Goal: Information Seeking & Learning: Learn about a topic

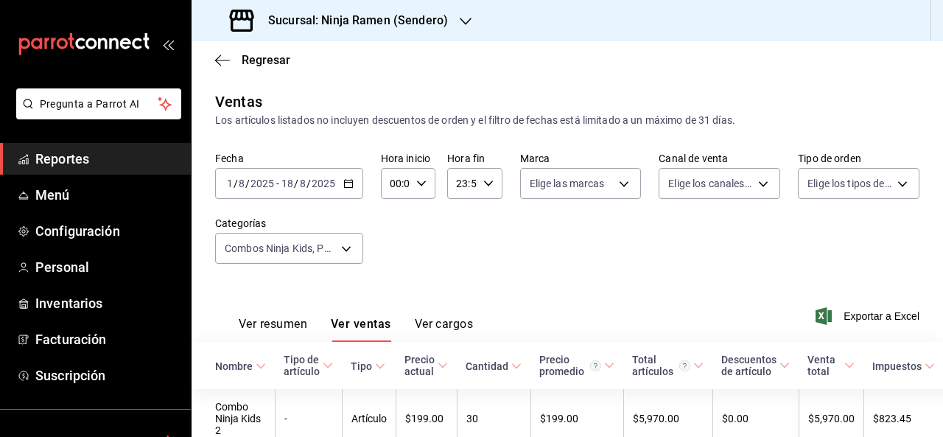
scroll to position [147, 0]
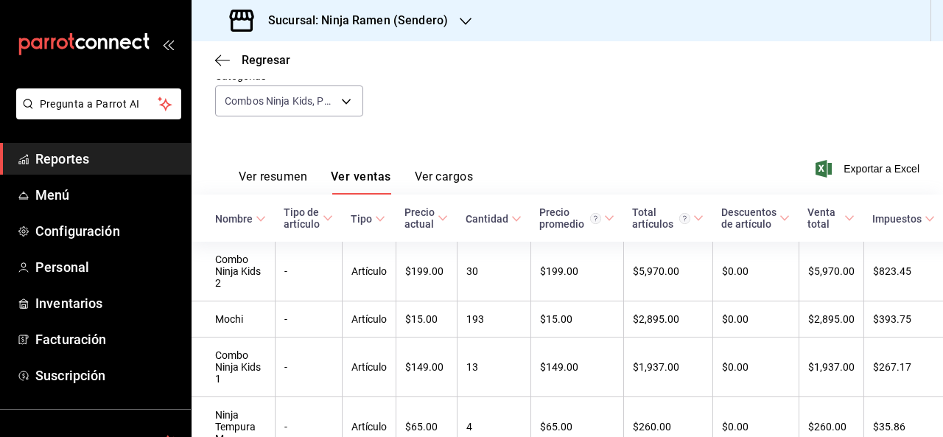
click at [844, 71] on div "Regresar" at bounding box center [568, 60] width 752 height 38
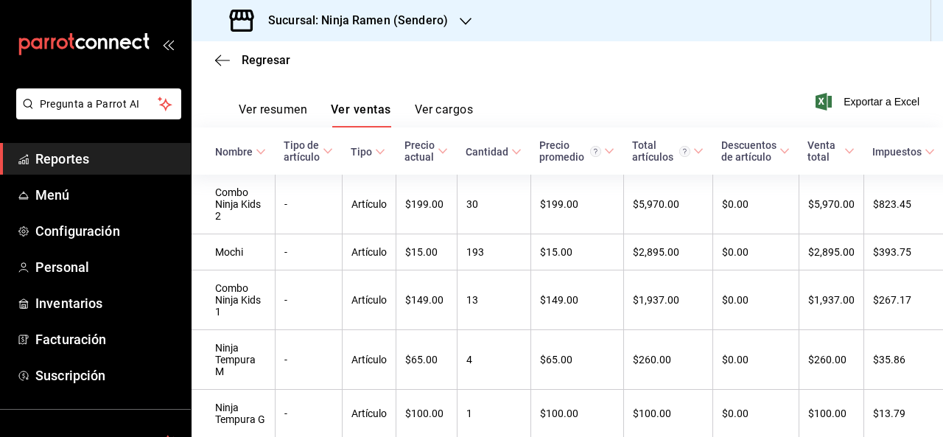
scroll to position [298, 0]
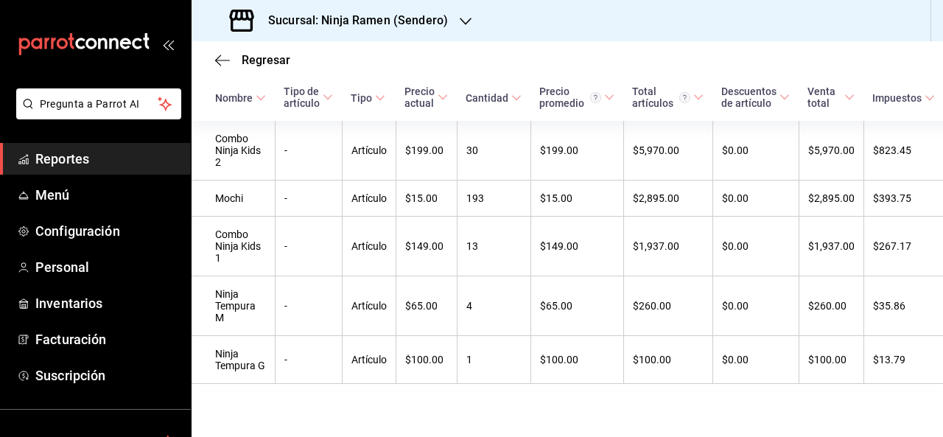
click at [92, 173] on link "Reportes" at bounding box center [95, 159] width 191 height 32
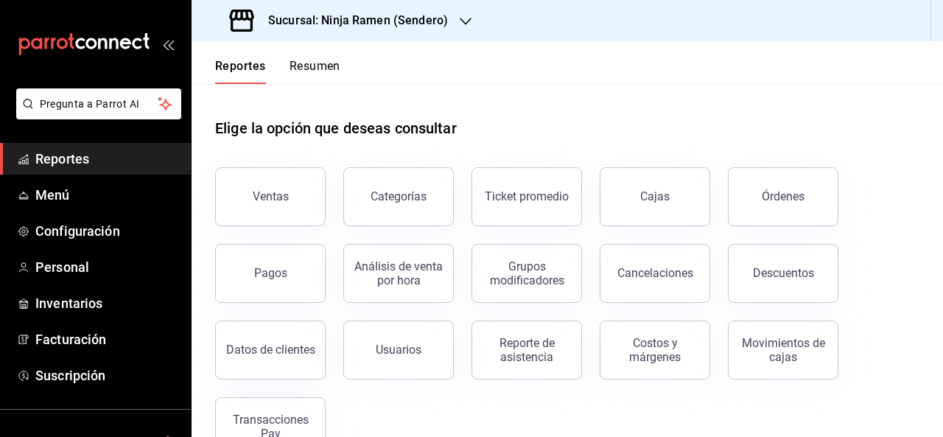
click at [204, 209] on div "Ventas" at bounding box center [261, 188] width 128 height 77
click at [315, 189] on button "Ventas" at bounding box center [270, 196] width 111 height 59
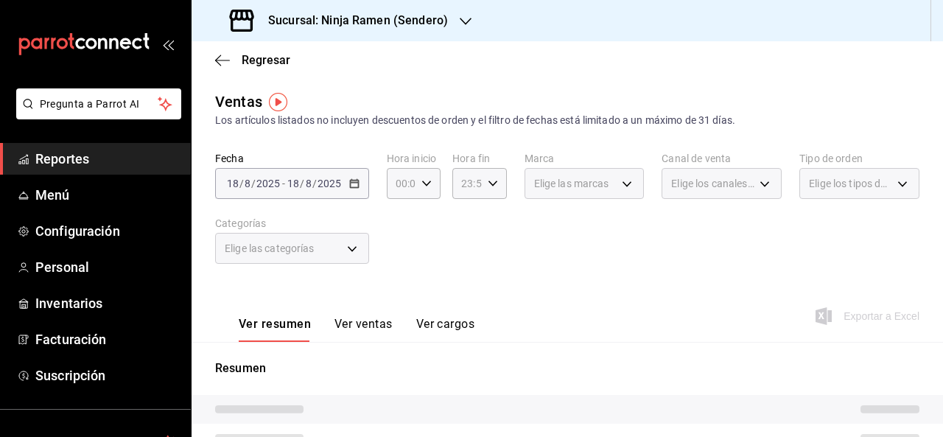
click at [341, 251] on div "Elige las categorías" at bounding box center [292, 248] width 154 height 31
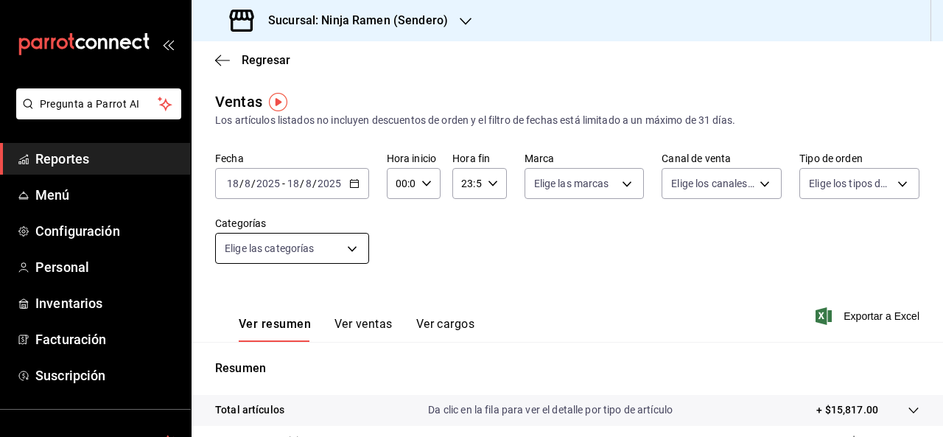
click at [351, 245] on body "Pregunta a Parrot AI Reportes Menú Configuración Personal Inventarios Facturaci…" at bounding box center [471, 218] width 943 height 437
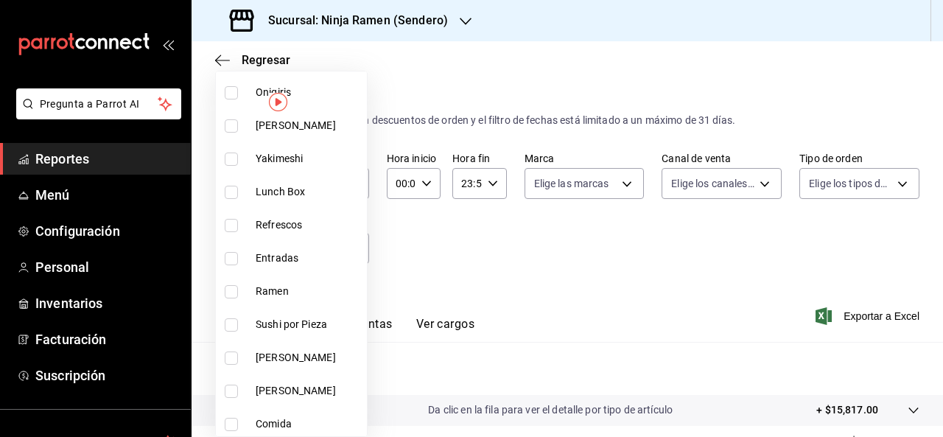
scroll to position [249, 0]
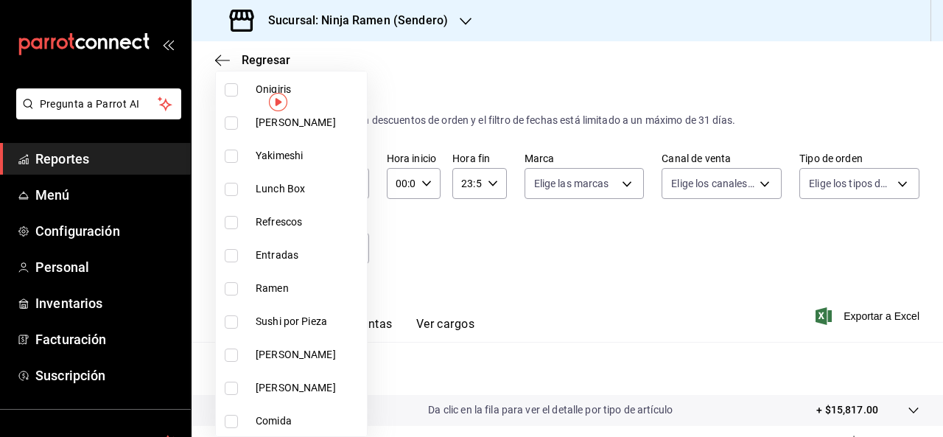
click at [264, 276] on li "Ramen" at bounding box center [291, 288] width 151 height 33
type input "613574aa-c2cd-491c-81b1-5b03e4c1ae69"
checkbox input "true"
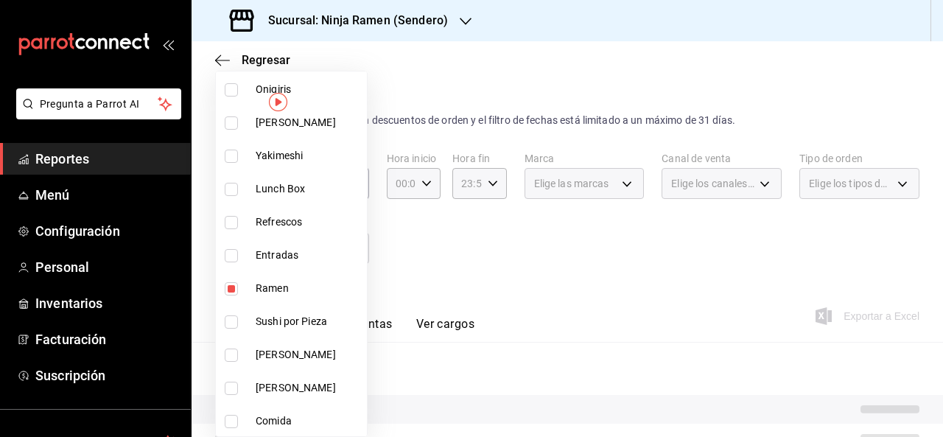
click at [443, 224] on div at bounding box center [471, 218] width 943 height 437
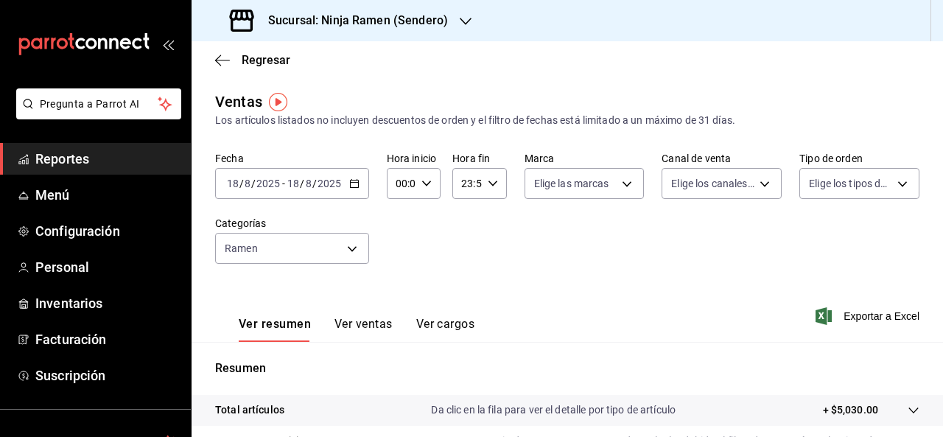
click at [348, 192] on div "[DATE] [DATE] - [DATE] [DATE]" at bounding box center [292, 183] width 154 height 31
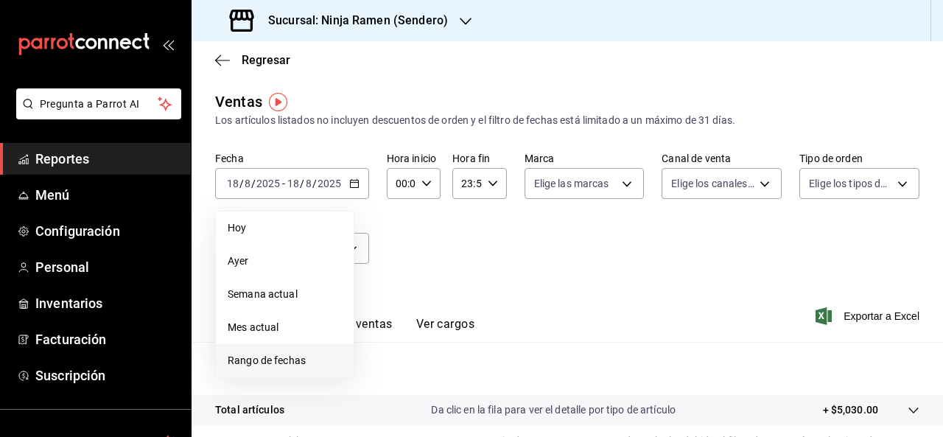
click at [309, 366] on span "Rango de fechas" at bounding box center [285, 360] width 114 height 15
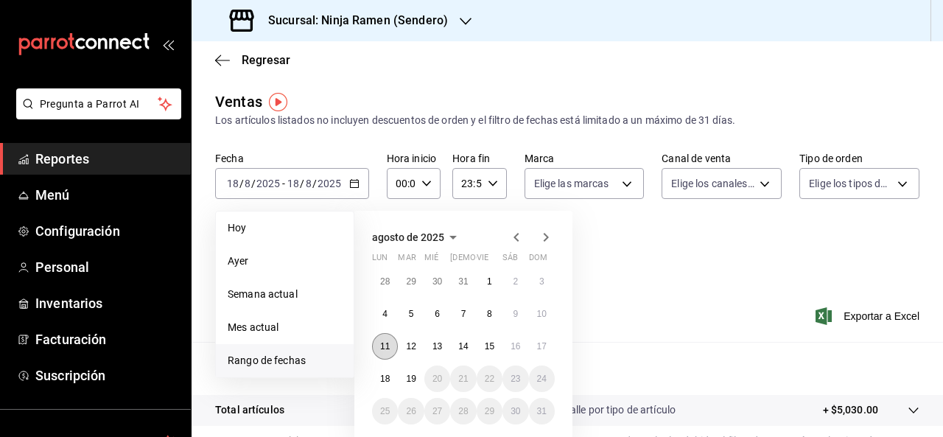
click at [389, 355] on button "11" at bounding box center [385, 346] width 26 height 27
click at [545, 343] on abbr "17" at bounding box center [542, 346] width 10 height 10
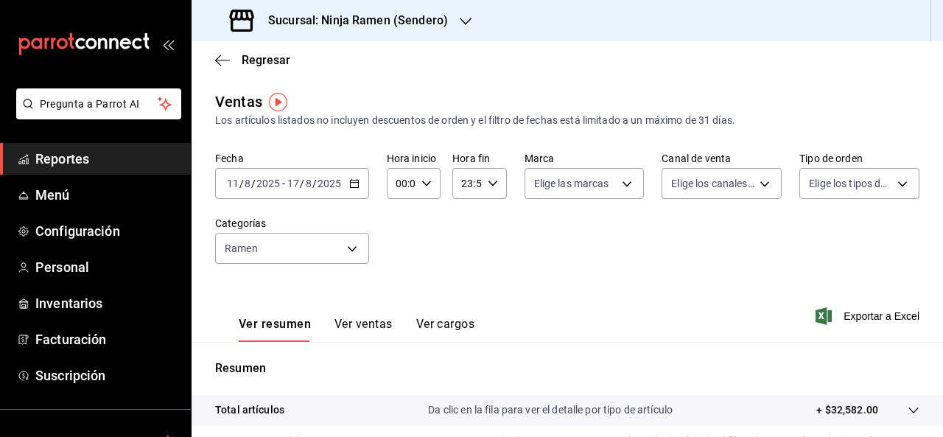
click at [351, 328] on button "Ver ventas" at bounding box center [363, 329] width 58 height 25
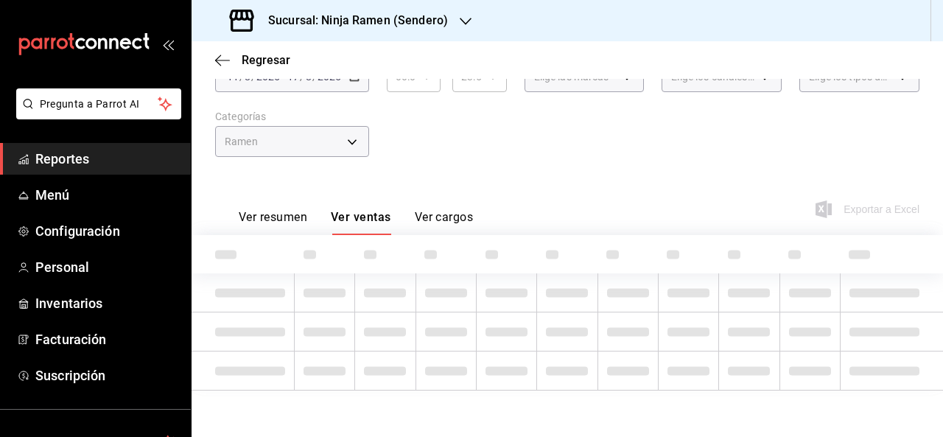
scroll to position [200, 0]
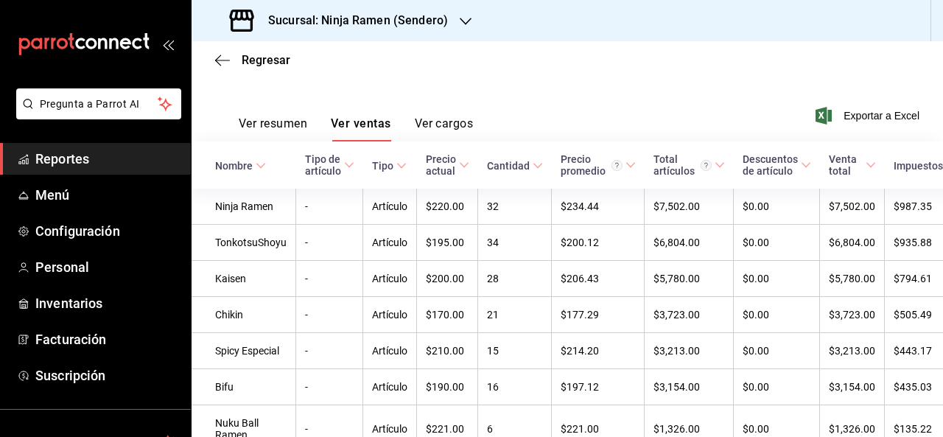
click at [113, 160] on span "Reportes" at bounding box center [107, 159] width 144 height 20
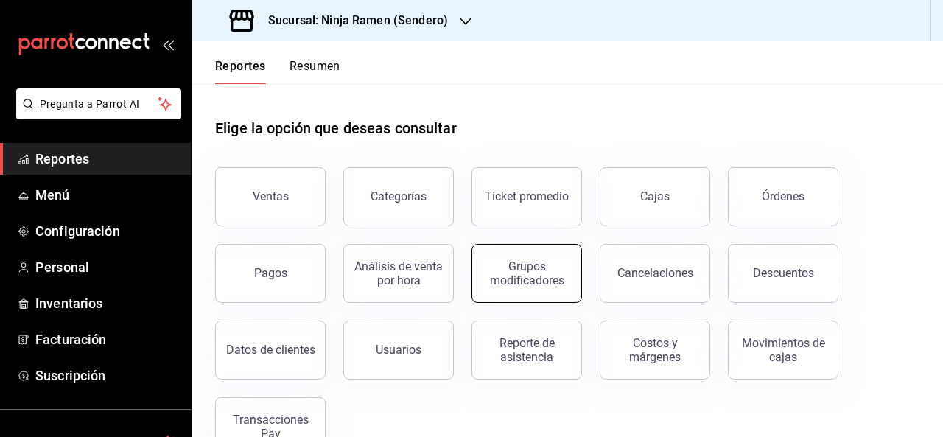
click at [510, 265] on div "Grupos modificadores" at bounding box center [526, 273] width 91 height 28
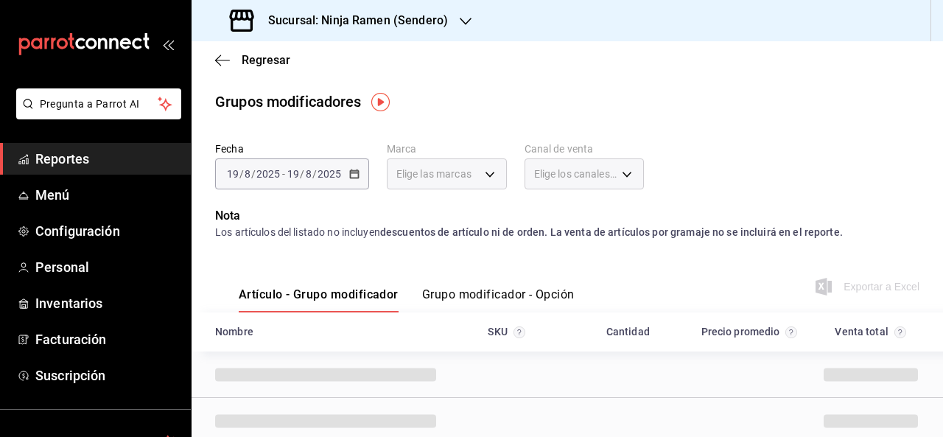
click at [461, 288] on button "Grupo modificador - Opción" at bounding box center [498, 299] width 153 height 25
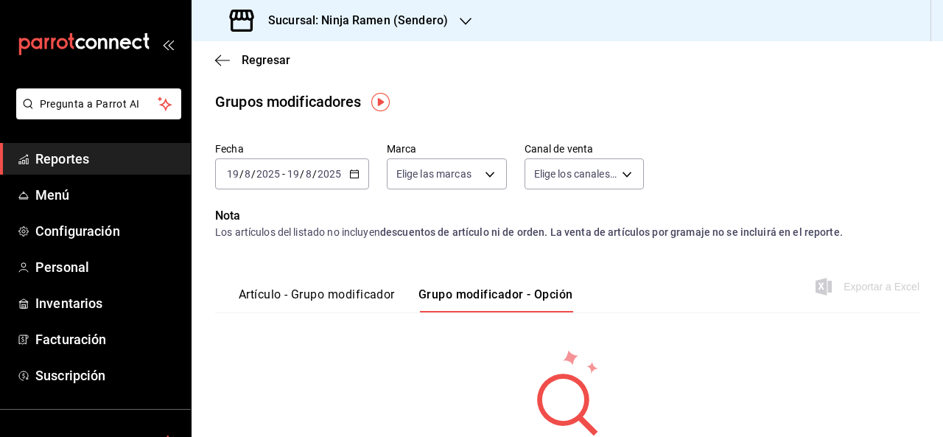
click at [350, 172] on \(Stroke\) "button" at bounding box center [354, 174] width 9 height 8
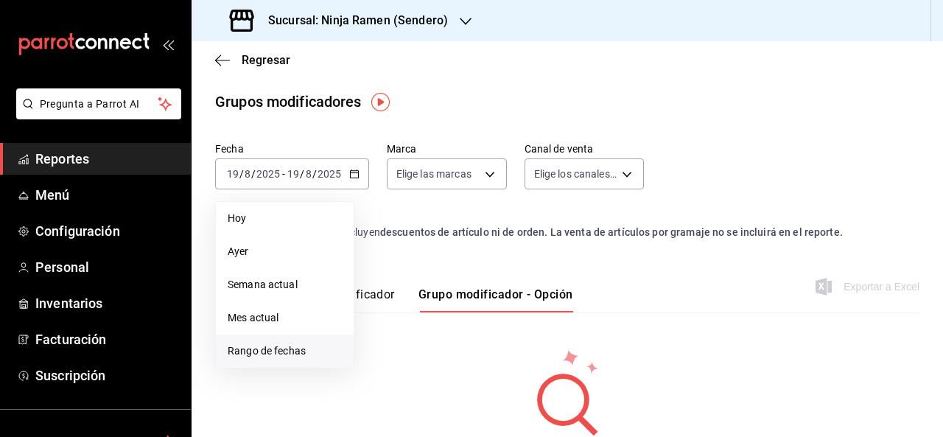
click at [293, 337] on li "Rango de fechas" at bounding box center [285, 350] width 138 height 33
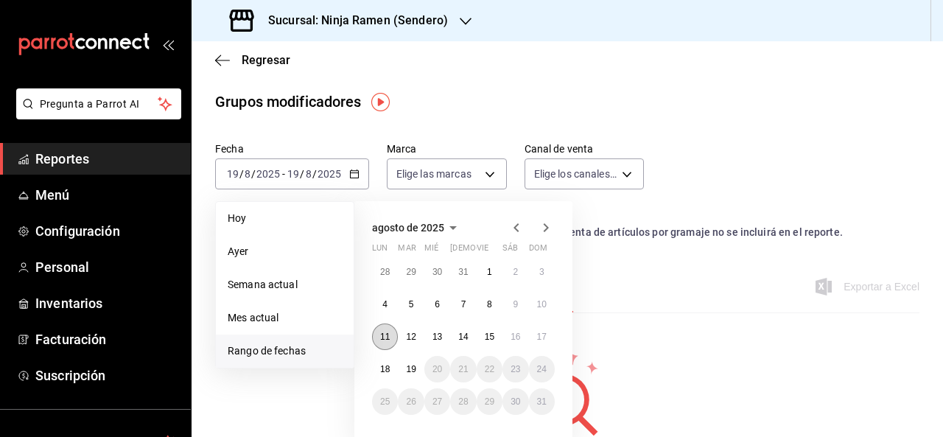
click at [385, 347] on button "11" at bounding box center [385, 336] width 26 height 27
click at [551, 340] on button "17" at bounding box center [542, 336] width 26 height 27
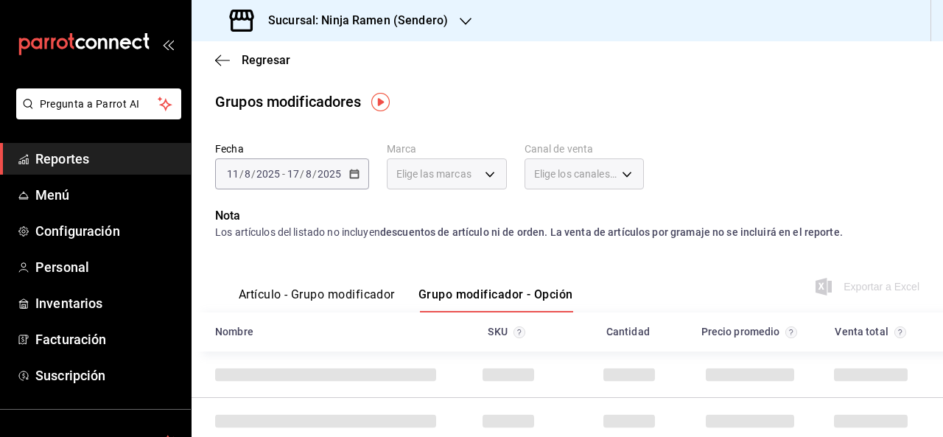
click at [694, 241] on div "Fecha [DATE] [DATE] - [DATE] [DATE] Marca Elige las marcas Canal de venta Elige…" at bounding box center [568, 383] width 752 height 495
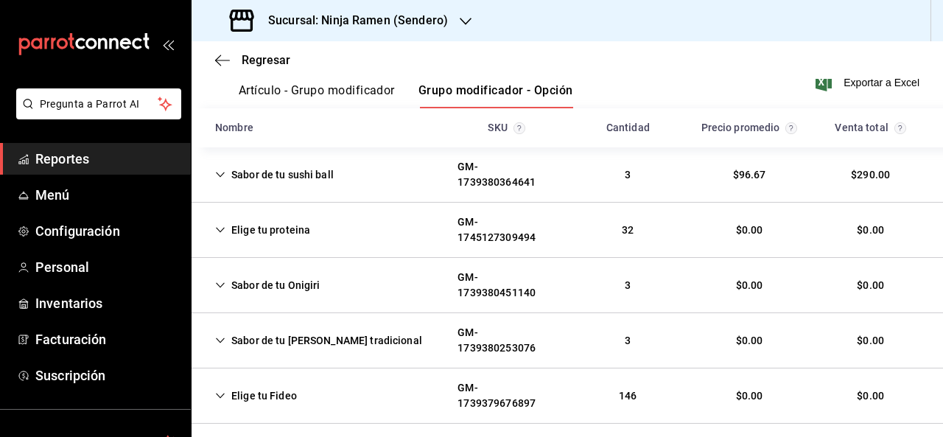
scroll to position [315, 0]
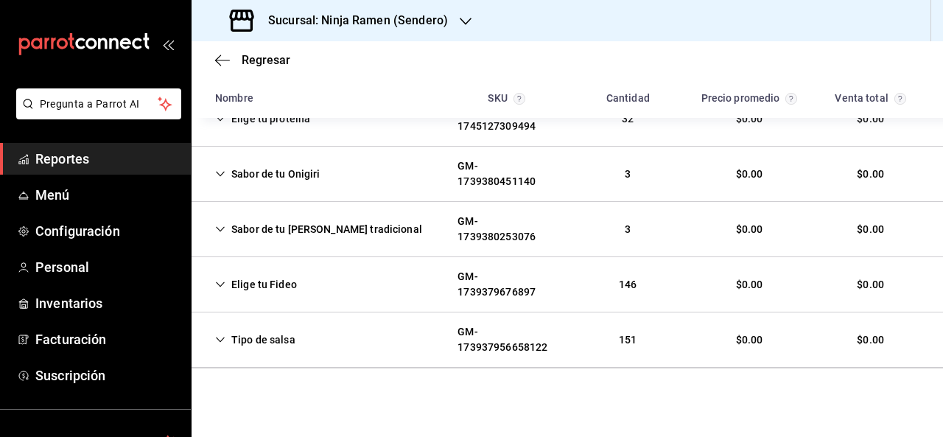
click at [273, 288] on div "Elige tu Fideo" at bounding box center [255, 284] width 105 height 27
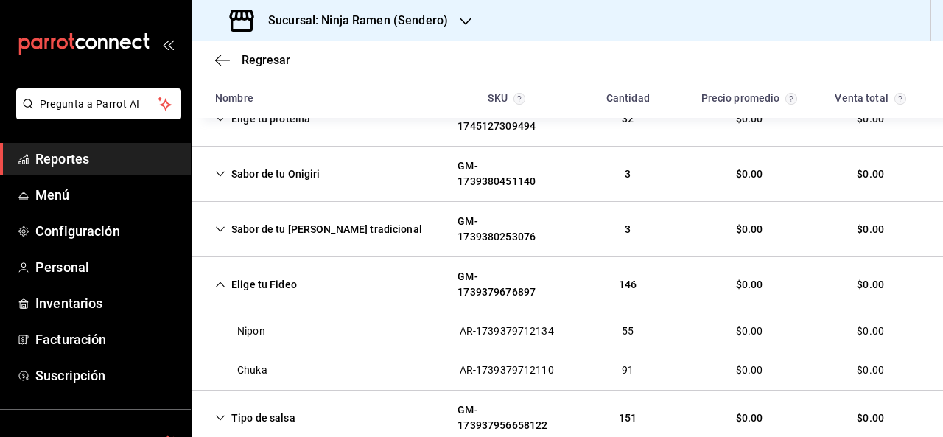
click at [426, 21] on h3 "Sucursal: Ninja Ramen (Sendero)" at bounding box center [352, 21] width 192 height 18
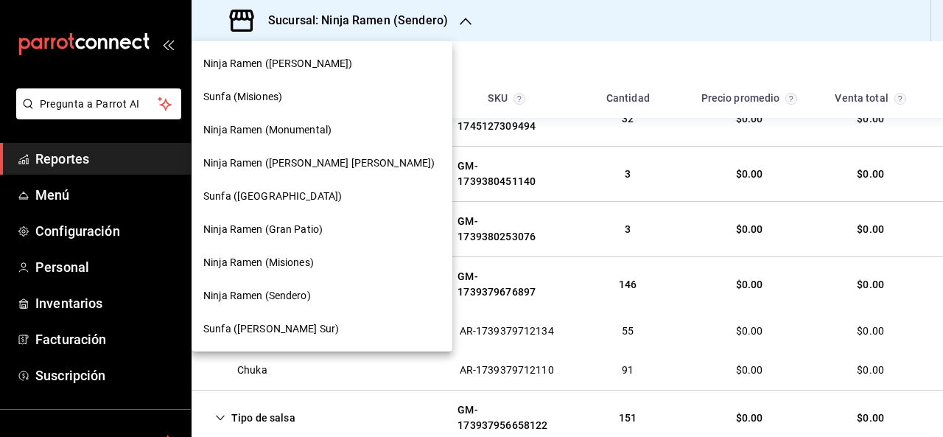
click at [318, 51] on div "Ninja Ramen ([PERSON_NAME])" at bounding box center [322, 63] width 261 height 33
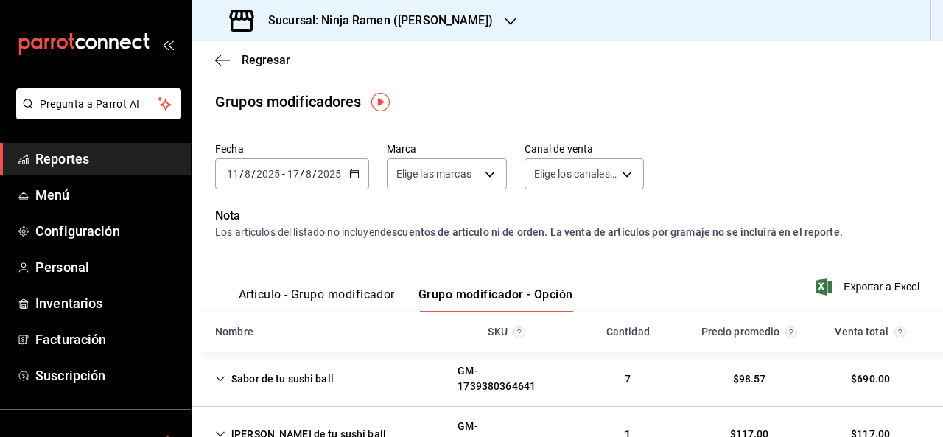
scroll to position [206, 0]
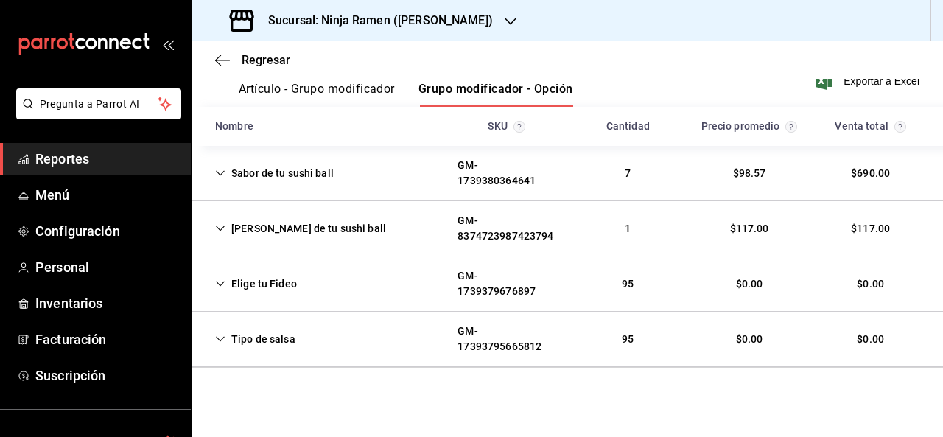
click at [281, 258] on div "Elige tu Fideo GM-1739379676897 95 $0.00 $0.00" at bounding box center [568, 283] width 752 height 55
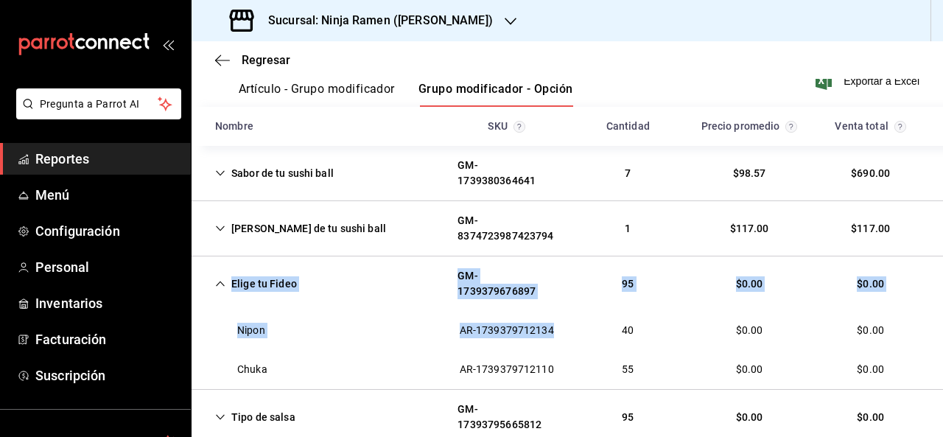
drag, startPoint x: 281, startPoint y: 258, endPoint x: 504, endPoint y: 334, distance: 235.3
click at [504, 334] on div "Sabor de tu sushi ball GM-1739380364641 7 $98.57 $690.00 [PERSON_NAME] de tu su…" at bounding box center [568, 296] width 752 height 300
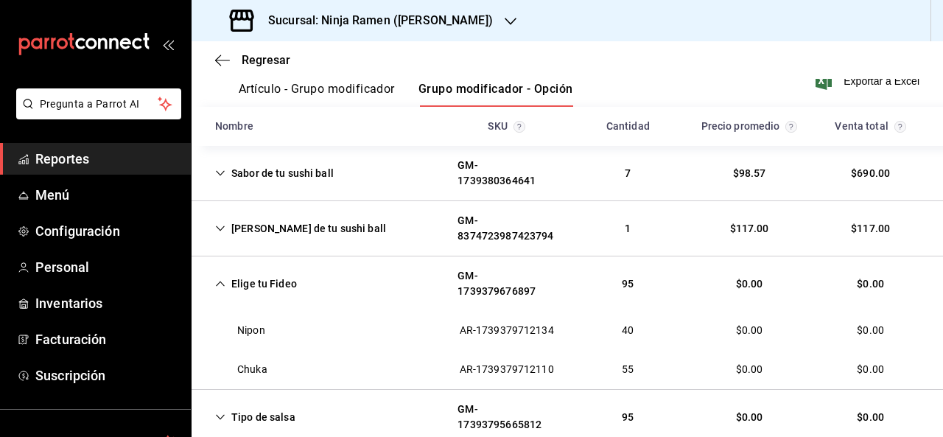
click at [373, 35] on div "Sucursal: Ninja Ramen ([PERSON_NAME])" at bounding box center [362, 20] width 319 height 41
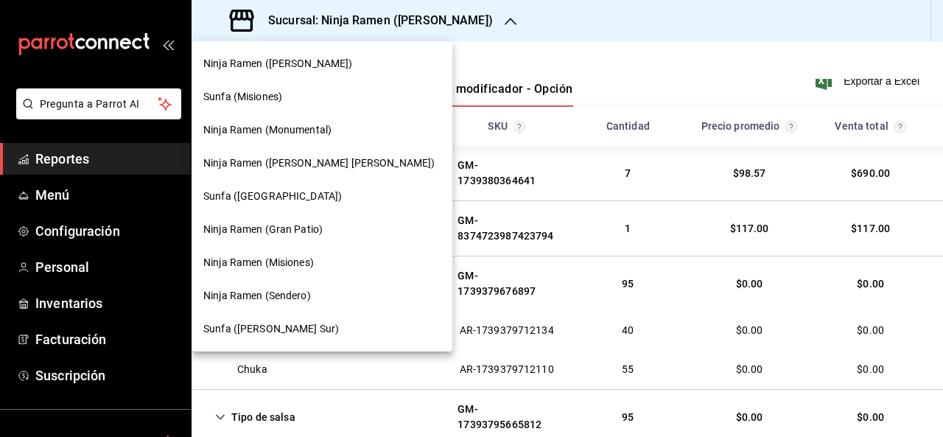
click at [293, 138] on div "Ninja Ramen (Monumental)" at bounding box center [322, 129] width 261 height 33
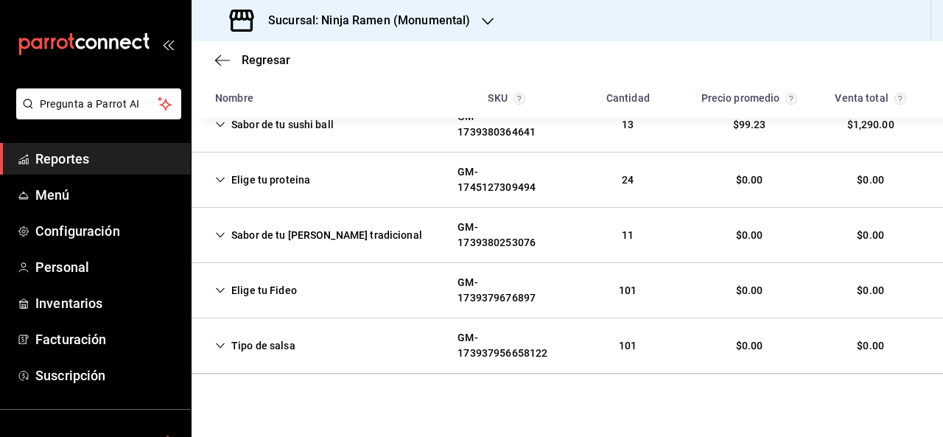
scroll to position [261, 0]
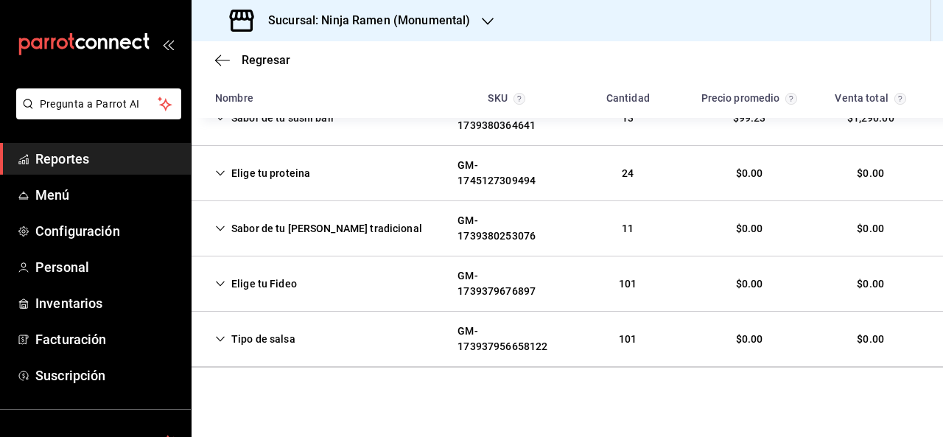
click at [299, 284] on div "Elige tu Fideo" at bounding box center [255, 283] width 105 height 27
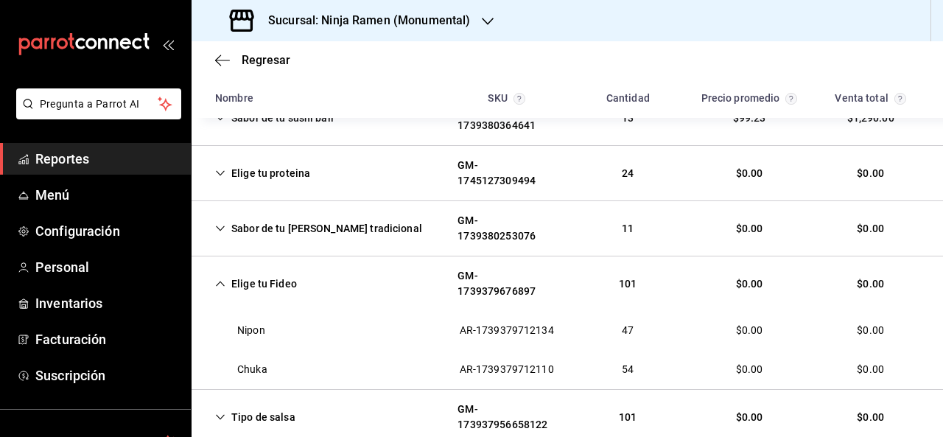
click at [404, 24] on h3 "Sucursal: Ninja Ramen (Monumental)" at bounding box center [363, 21] width 214 height 18
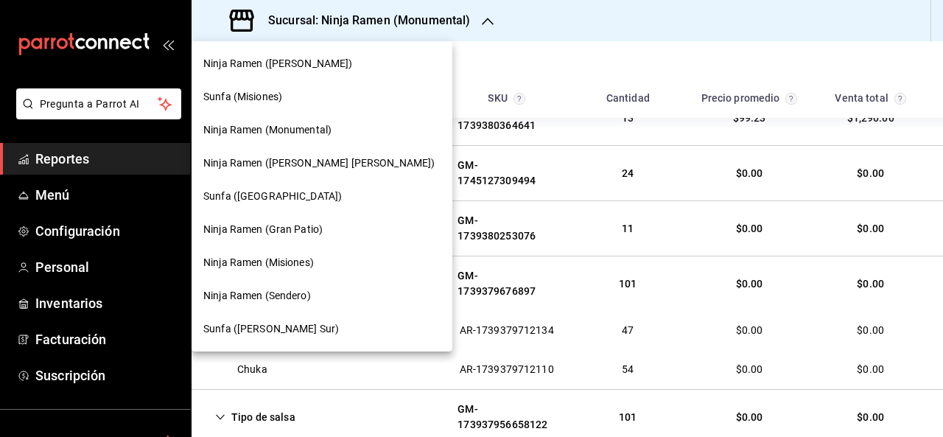
click at [357, 269] on div "Ninja Ramen (Misiones)" at bounding box center [321, 262] width 237 height 15
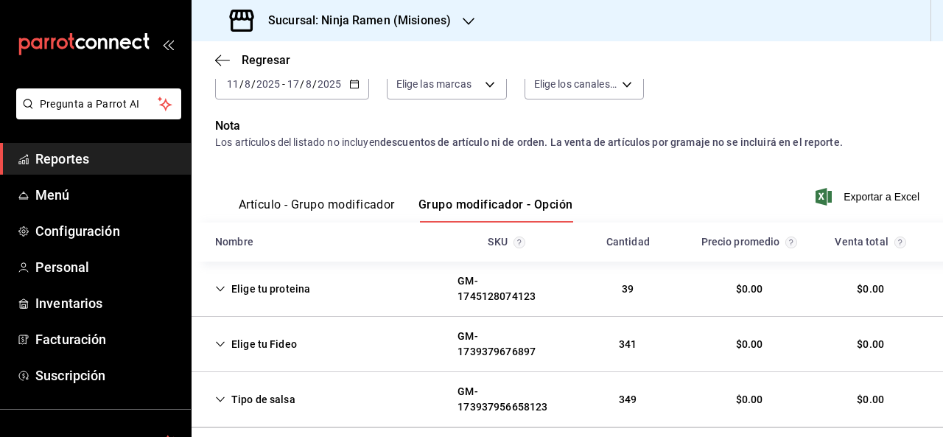
scroll to position [150, 0]
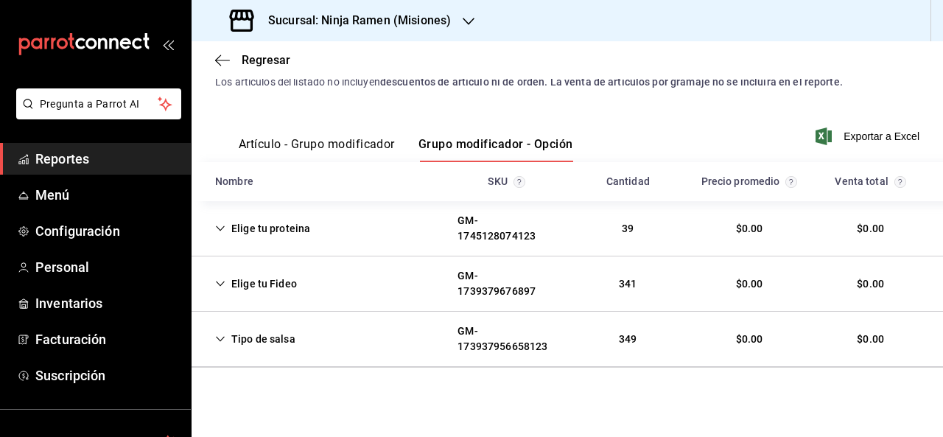
click at [235, 282] on div "Elige tu Fideo" at bounding box center [255, 283] width 105 height 27
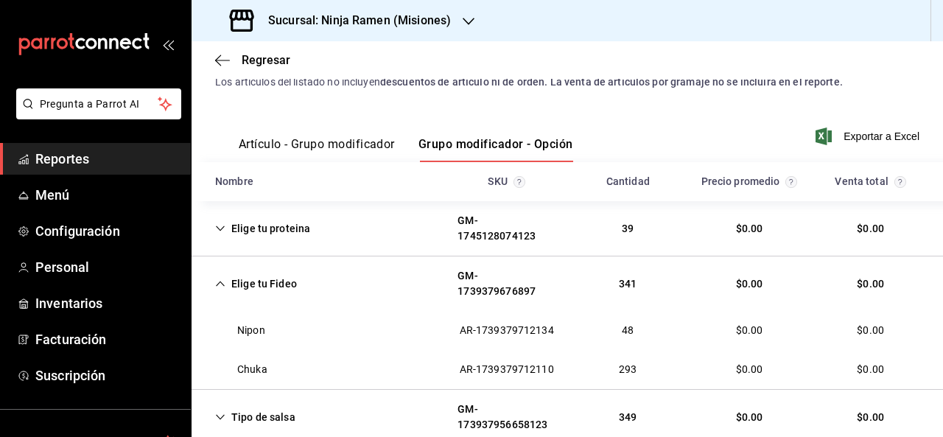
click at [379, 10] on div "Sucursal: Ninja Ramen (Misiones)" at bounding box center [341, 20] width 277 height 41
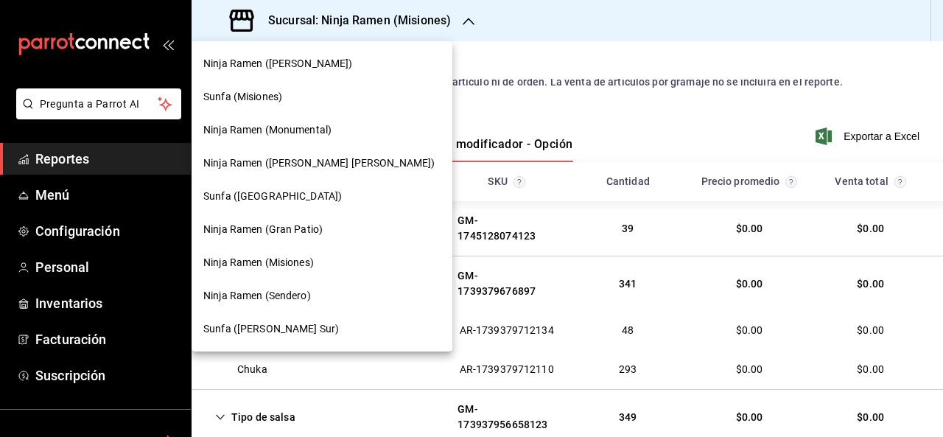
click at [313, 234] on span "Ninja Ramen (Gran Patio)" at bounding box center [262, 229] width 119 height 15
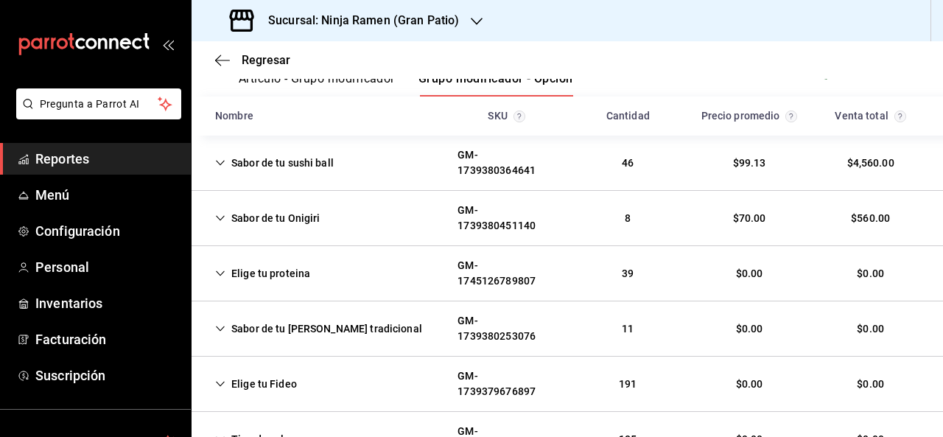
scroll to position [201, 0]
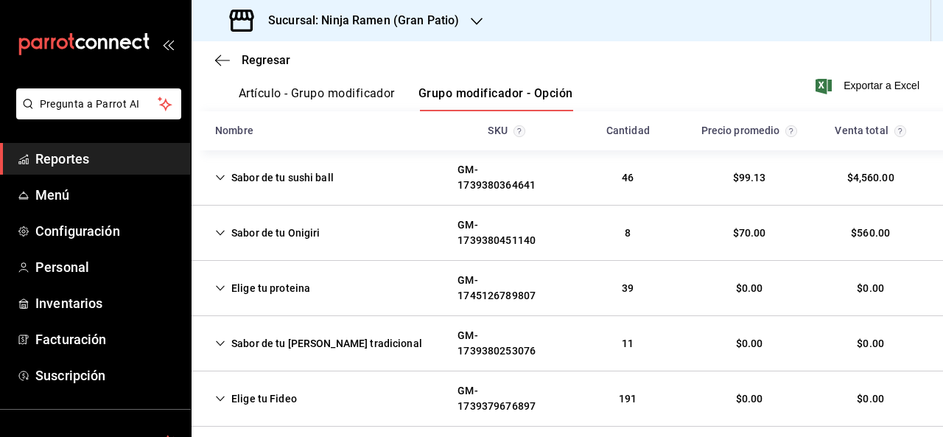
click at [267, 396] on div "Elige tu Fideo" at bounding box center [255, 398] width 105 height 27
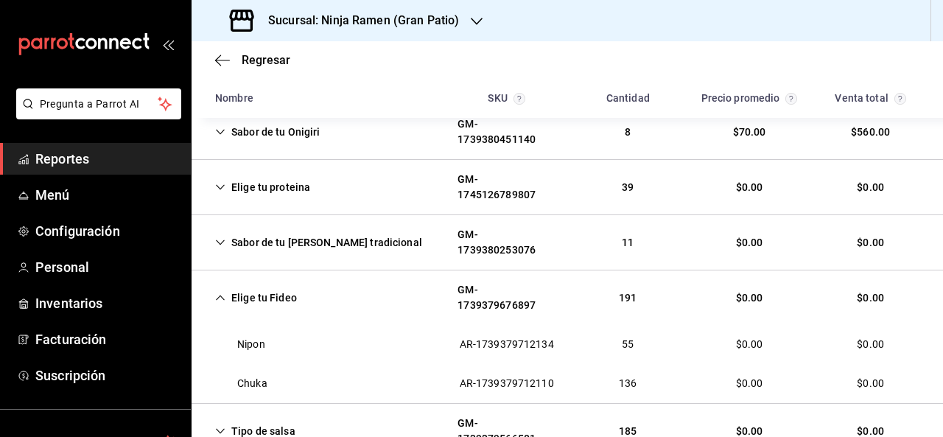
scroll to position [393, 0]
